Goal: Transaction & Acquisition: Purchase product/service

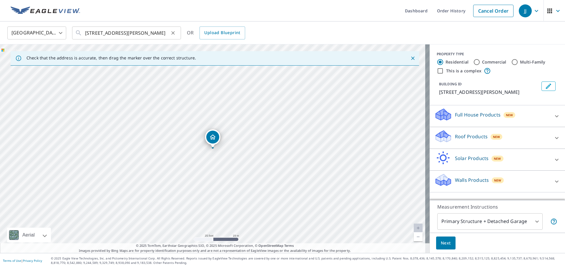
click at [172, 33] on icon "Clear" at bounding box center [173, 33] width 6 height 6
click at [99, 33] on input "text" at bounding box center [127, 33] width 84 height 16
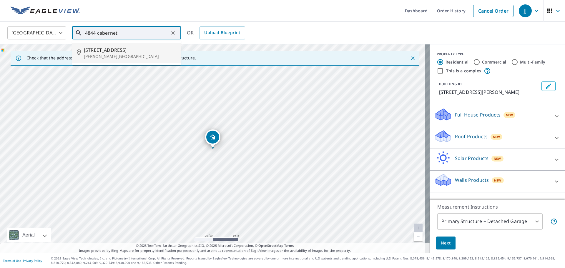
click at [99, 56] on p "[PERSON_NAME][GEOGRAPHIC_DATA]" at bounding box center [130, 57] width 92 height 6
type input "[STREET_ADDRESS][PERSON_NAME]"
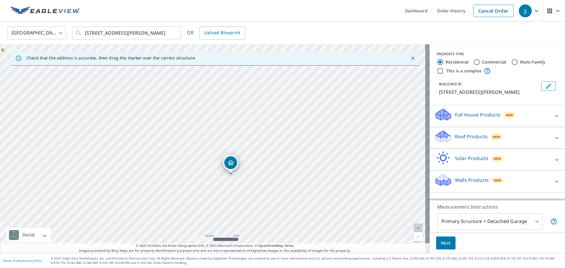
drag, startPoint x: 259, startPoint y: 126, endPoint x: 277, endPoint y: 152, distance: 31.3
click at [277, 152] on div "[STREET_ADDRESS][PERSON_NAME]" at bounding box center [214, 148] width 429 height 209
click at [437, 135] on icon at bounding box center [442, 134] width 13 height 7
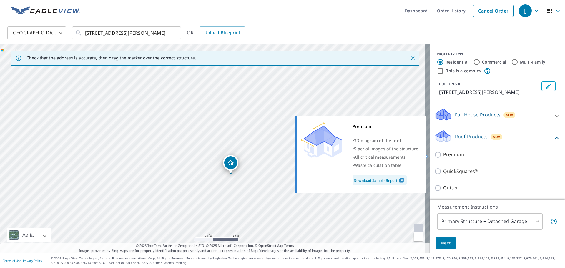
click at [434, 153] on input "Premium" at bounding box center [438, 154] width 9 height 7
checkbox input "true"
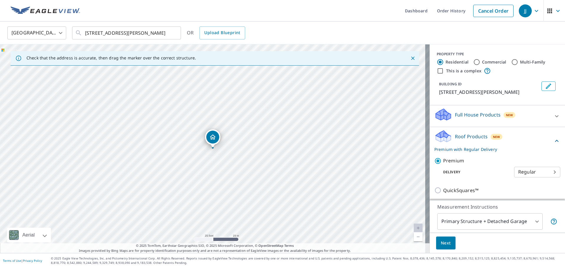
click at [460, 220] on body "JJ JJ Dashboard Order History Cancel Order JJ [GEOGRAPHIC_DATA] US ​ [STREET_AD…" at bounding box center [282, 134] width 565 height 268
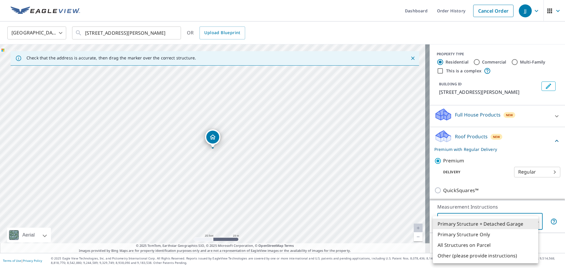
click at [456, 232] on li "Primary Structure Only" at bounding box center [485, 234] width 105 height 11
type input "2"
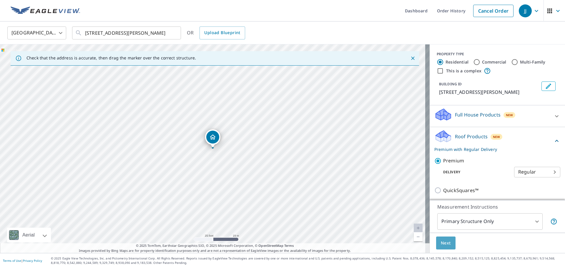
click at [441, 243] on span "Next" at bounding box center [446, 242] width 10 height 7
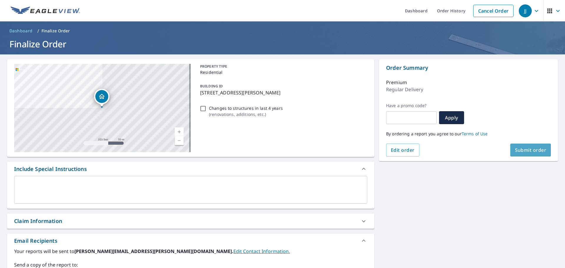
click at [523, 149] on span "Submit order" at bounding box center [530, 150] width 31 height 6
